Goal: Information Seeking & Learning: Learn about a topic

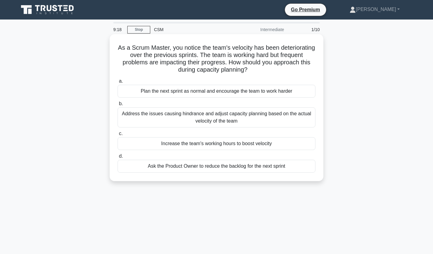
click at [195, 117] on div "Address the issues causing hindrance and adjust capacity planning based on the …" at bounding box center [217, 118] width 198 height 20
drag, startPoint x: 195, startPoint y: 117, endPoint x: 170, endPoint y: 116, distance: 25.1
click at [170, 116] on div "Address the issues causing hindrance and adjust capacity planning based on the …" at bounding box center [217, 118] width 198 height 20
click at [118, 106] on input "b. Address the issues causing hindrance and adjust capacity planning based on t…" at bounding box center [118, 104] width 0 height 4
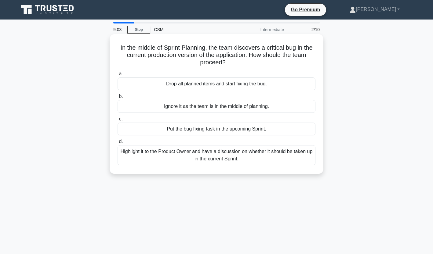
click at [159, 151] on div "Highlight it to the Product Owner and have a discussion on whether it should be…" at bounding box center [217, 155] width 198 height 20
click at [118, 144] on input "d. Highlight it to the Product Owner and have a discussion on whether it should…" at bounding box center [118, 142] width 0 height 4
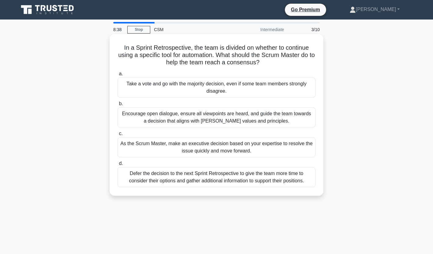
click at [163, 118] on div "Encourage open dialogue, ensure all viewpoints are heard, and guide the team to…" at bounding box center [217, 118] width 198 height 20
click at [118, 106] on input "b. Encourage open dialogue, ensure all viewpoints are heard, and guide the team…" at bounding box center [118, 104] width 0 height 4
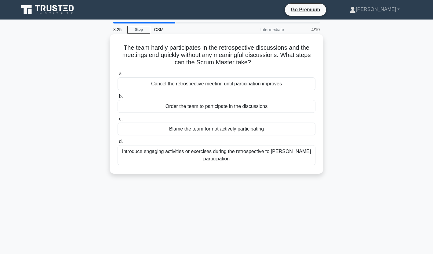
click at [166, 154] on div "Introduce engaging activities or exercises during the retrospective to garner p…" at bounding box center [217, 155] width 198 height 20
click at [118, 144] on input "d. Introduce engaging activities or exercises during the retrospective to garne…" at bounding box center [118, 142] width 0 height 4
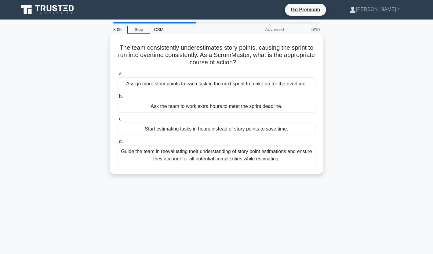
click at [167, 155] on div "Guide the team in reevaluating their understanding of story point estimations a…" at bounding box center [217, 155] width 198 height 20
click at [118, 144] on input "d. Guide the team in reevaluating their understanding of story point estimation…" at bounding box center [118, 142] width 0 height 4
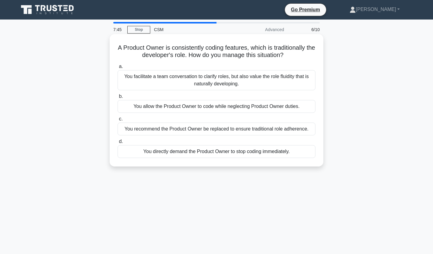
click at [183, 84] on div "You facilitate a team conversation to clarify roles, but also value the role fl…" at bounding box center [217, 80] width 198 height 20
click at [118, 69] on input "a. You facilitate a team conversation to clarify roles, but also value the role…" at bounding box center [118, 67] width 0 height 4
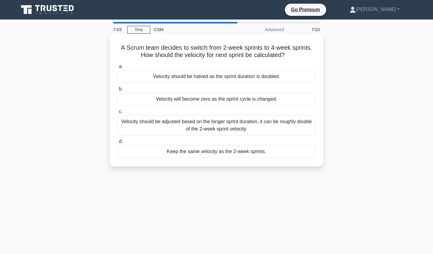
click at [175, 124] on div "Velocity should be adjusted based on the longer sprint duration, it can be roug…" at bounding box center [217, 125] width 198 height 20
click at [118, 114] on input "c. Velocity should be adjusted based on the longer sprint duration, it can be r…" at bounding box center [118, 112] width 0 height 4
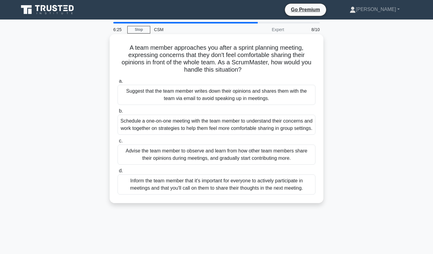
click at [162, 131] on div "Schedule a one-on-one meeting with the team member to understand their concerns…" at bounding box center [217, 125] width 198 height 20
click at [118, 113] on input "b. Schedule a one-on-one meeting with the team member to understand their conce…" at bounding box center [118, 111] width 0 height 4
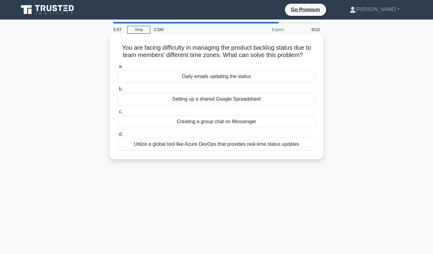
click at [202, 143] on div "Utilize a global tool like Azure DevOps that provides real-time status updates" at bounding box center [217, 144] width 198 height 13
click at [118, 137] on input "d. Utilize a global tool like Azure DevOps that provides real-time status updat…" at bounding box center [118, 135] width 0 height 4
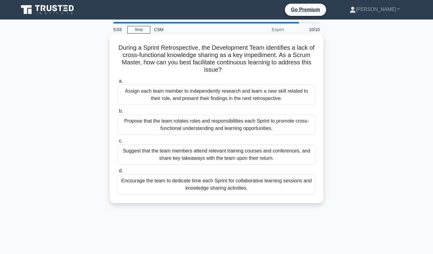
click at [207, 159] on div "Suggest that the team members attend relevant training courses and conferences,…" at bounding box center [217, 155] width 198 height 20
click at [118, 143] on input "c. Suggest that the team members attend relevant training courses and conferenc…" at bounding box center [118, 141] width 0 height 4
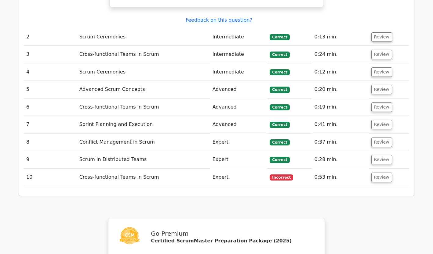
scroll to position [794, 0]
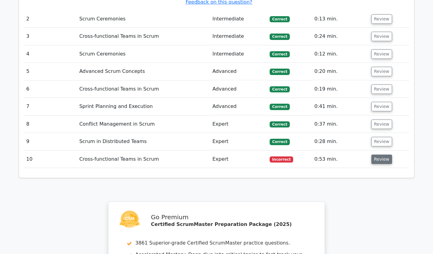
click at [374, 155] on button "Review" at bounding box center [381, 159] width 21 height 9
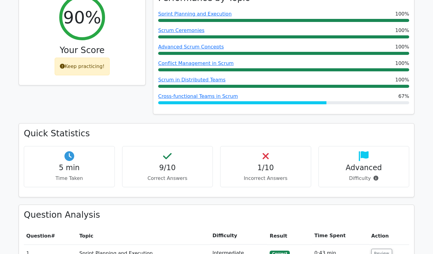
scroll to position [214, 0]
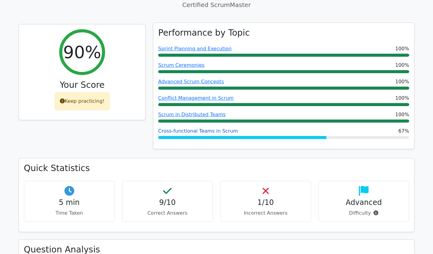
click at [184, 128] on link "Cross-functional Teams in Scrum" at bounding box center [198, 131] width 80 height 6
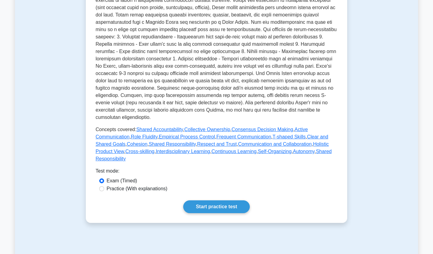
scroll to position [183, 0]
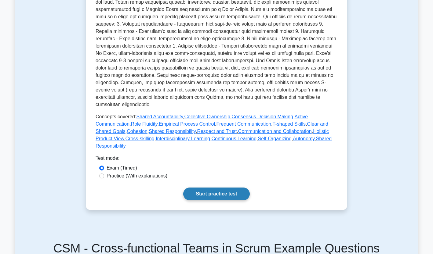
click at [198, 188] on link "Start practice test" at bounding box center [216, 194] width 66 height 13
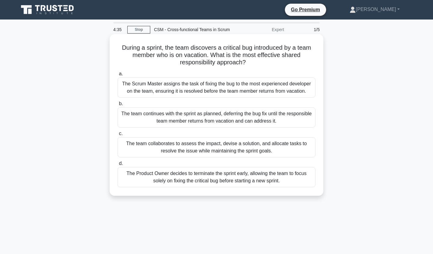
click at [189, 148] on div "The team collaborates to assess the impact, devise a solution, and allocate tas…" at bounding box center [217, 147] width 198 height 20
click at [118, 136] on input "c. The team collaborates to assess the impact, devise a solution, and allocate …" at bounding box center [118, 134] width 0 height 4
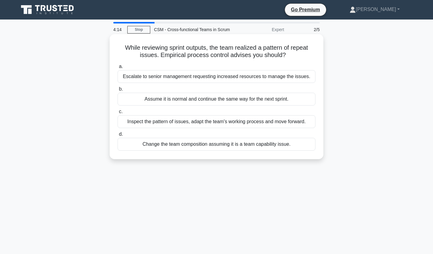
click at [161, 123] on div "Inspect the pattern of issues, adapt the team's working process and move forwar…" at bounding box center [217, 121] width 198 height 13
drag, startPoint x: 161, startPoint y: 123, endPoint x: 152, endPoint y: 123, distance: 9.2
click at [152, 123] on div "Inspect the pattern of issues, adapt the team's working process and move forwar…" at bounding box center [217, 121] width 198 height 13
click at [118, 114] on input "c. Inspect the pattern of issues, adapt the team's working process and move for…" at bounding box center [118, 112] width 0 height 4
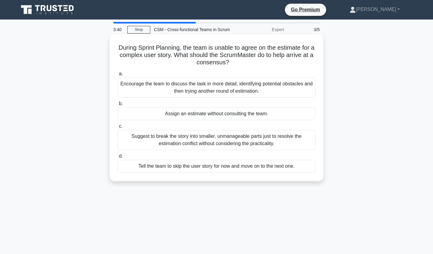
click at [179, 87] on div "Encourage the team to discuss the task in more detail, identifying potential ob…" at bounding box center [217, 88] width 198 height 20
click at [118, 76] on input "a. Encourage the team to discuss the task in more detail, identifying potential…" at bounding box center [118, 74] width 0 height 4
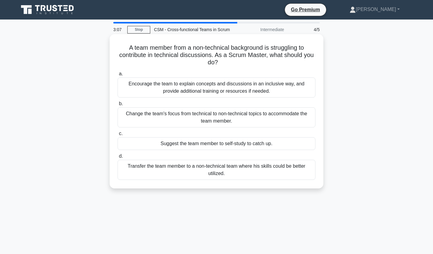
click at [186, 91] on div "Encourage the team to explain concepts and discussions in an inclusive way, and…" at bounding box center [217, 88] width 198 height 20
click at [118, 76] on input "a. Encourage the team to explain concepts and discussions in an inclusive way, …" at bounding box center [118, 74] width 0 height 4
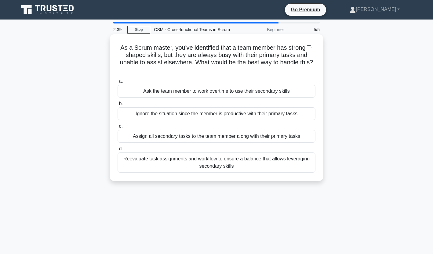
click at [169, 162] on div "Reevaluate task assignments and workflow to ensure a balance that allows levera…" at bounding box center [217, 163] width 198 height 20
click at [118, 151] on input "d. Reevaluate task assignments and workflow to ensure a balance that allows lev…" at bounding box center [118, 149] width 0 height 4
